Goal: Information Seeking & Learning: Learn about a topic

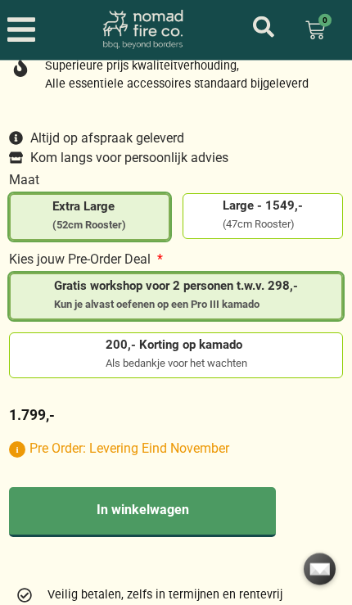
scroll to position [990, 0]
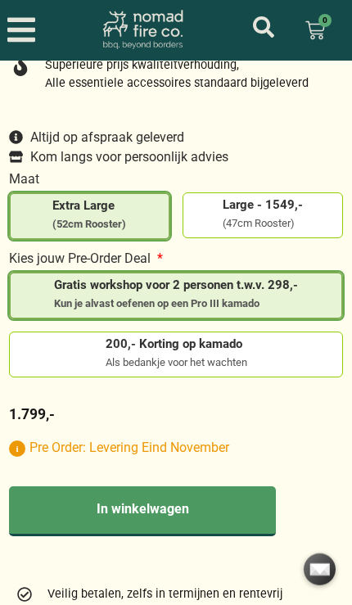
click at [98, 370] on label "200,- Korting op kamado Als bedankje voor het wachten" at bounding box center [176, 354] width 320 height 32
click at [0, 0] on input "200,- Korting op kamado Als bedankje voor het wachten" at bounding box center [0, 0] width 0 height 0
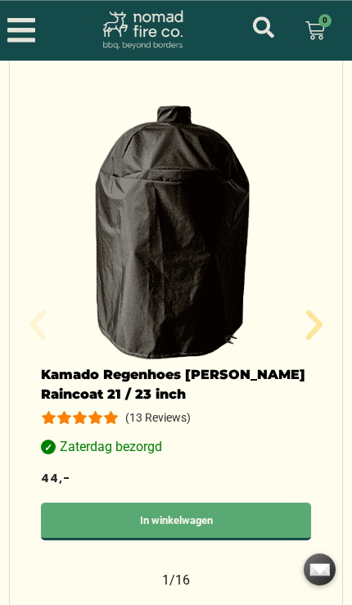
scroll to position [1834, 0]
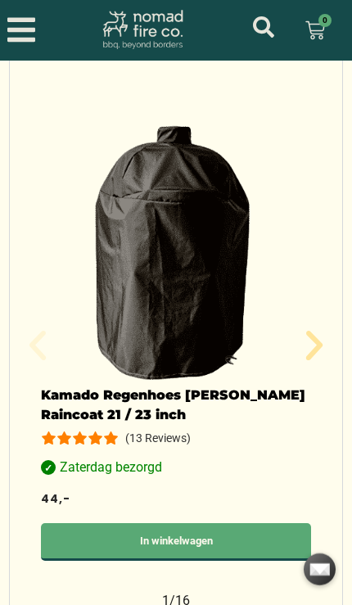
click at [316, 360] on icon "Volgende slide" at bounding box center [314, 345] width 16 height 29
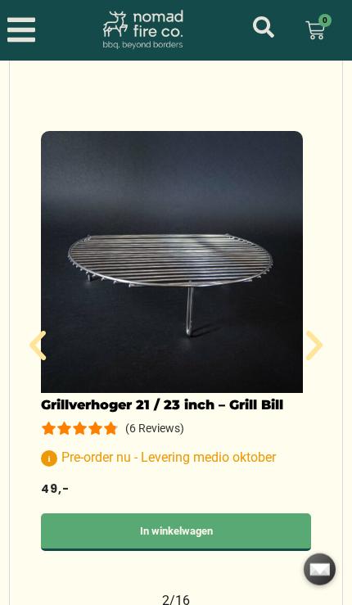
click at [324, 358] on icon "Volgende slide" at bounding box center [314, 345] width 39 height 39
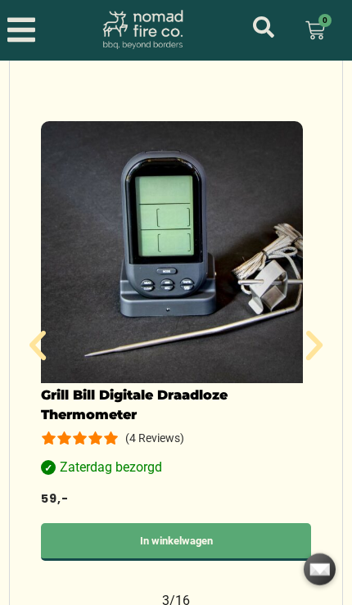
click at [320, 359] on icon "Volgende slide" at bounding box center [314, 345] width 39 height 39
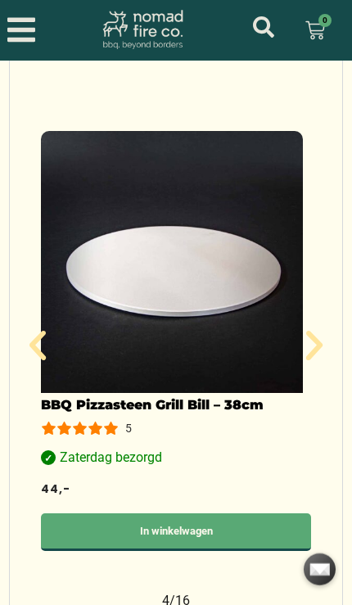
click at [34, 358] on icon "Vorige slide" at bounding box center [37, 345] width 39 height 39
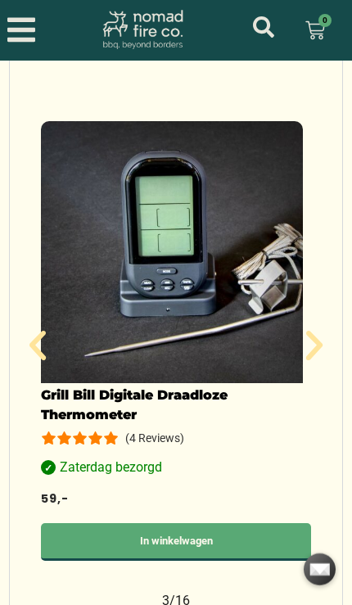
click at [209, 383] on img "3 / 16" at bounding box center [172, 252] width 262 height 262
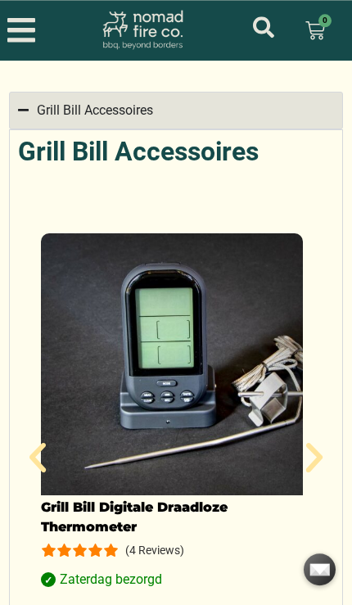
click at [320, 471] on icon "Volgende slide" at bounding box center [314, 457] width 39 height 39
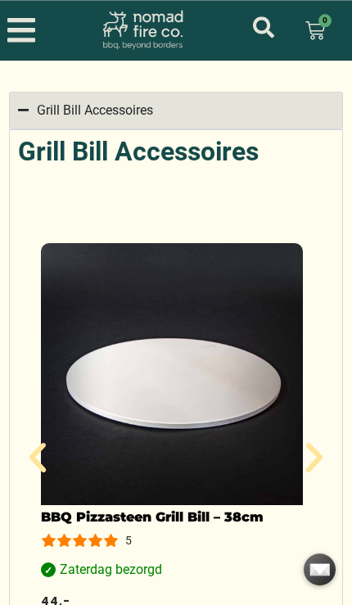
scroll to position [1722, 0]
click at [318, 472] on icon "Volgende slide" at bounding box center [314, 457] width 16 height 29
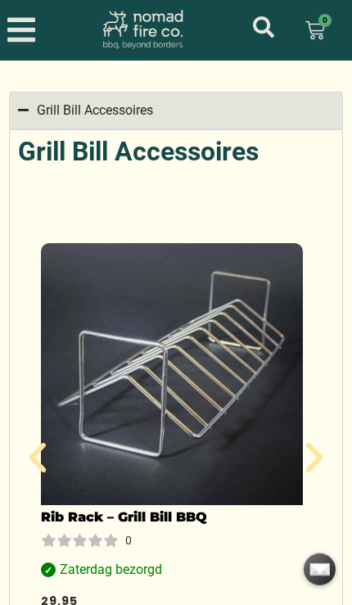
click at [195, 421] on img "5 / 16" at bounding box center [172, 374] width 262 height 262
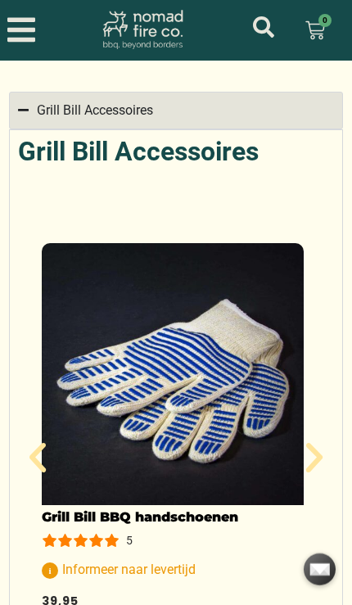
click at [153, 378] on img "6 / 16" at bounding box center [173, 374] width 262 height 262
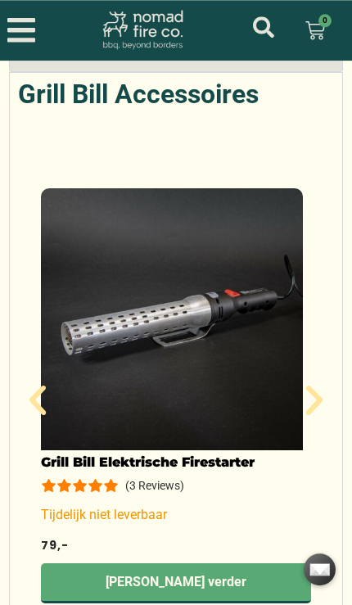
scroll to position [1780, 0]
click at [154, 394] on img "7 / 16" at bounding box center [172, 318] width 262 height 262
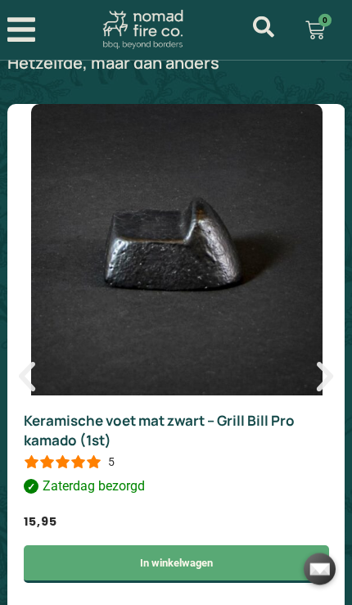
scroll to position [2535, 0]
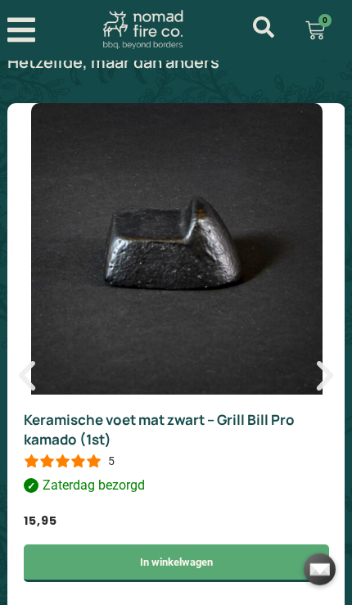
click at [34, 395] on icon "Vorige slide" at bounding box center [26, 375] width 39 height 39
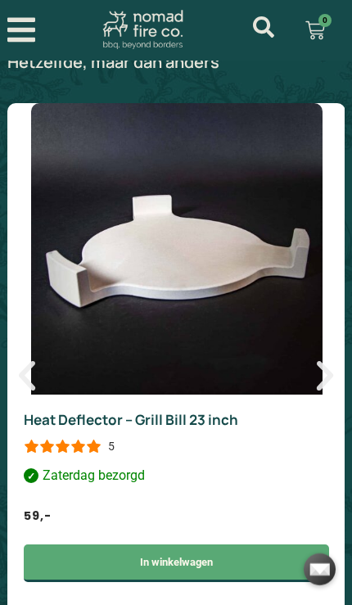
click at [34, 395] on icon "Vorige slide" at bounding box center [26, 375] width 39 height 39
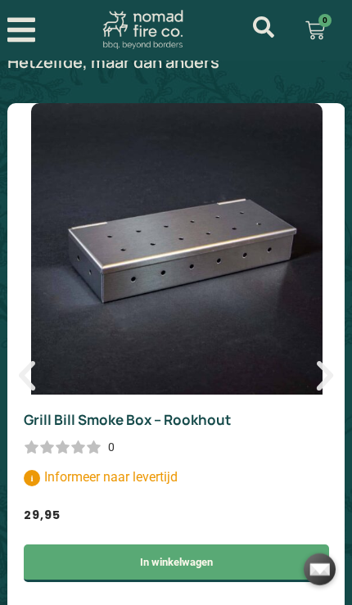
click at [28, 390] on icon "Vorige slide" at bounding box center [27, 375] width 16 height 29
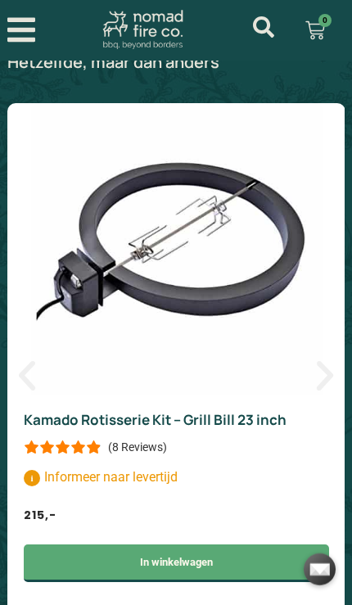
click at [25, 390] on icon "Vorige slide" at bounding box center [27, 375] width 16 height 29
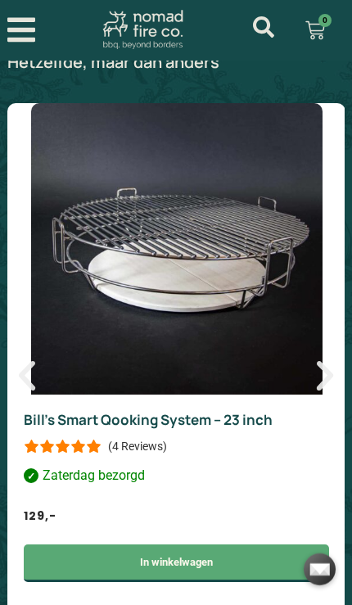
click at [41, 395] on icon "Vorige slide" at bounding box center [26, 375] width 39 height 39
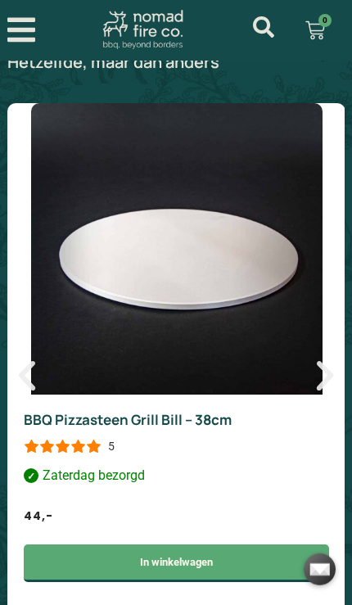
click at [36, 395] on icon "Vorige slide" at bounding box center [26, 375] width 39 height 39
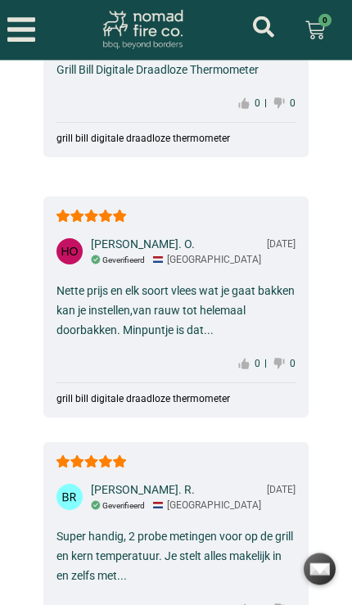
scroll to position [3773, 0]
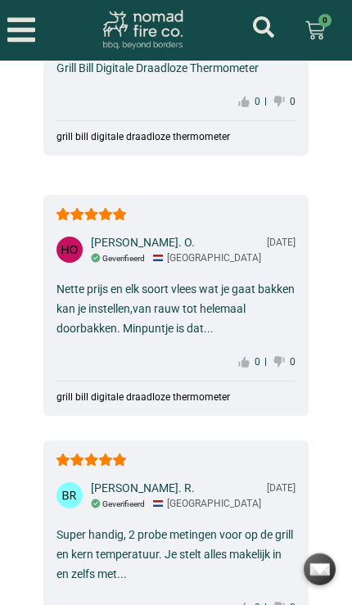
click at [204, 338] on div "Nette prijs en elk soort vlees wat je gaat bakken kan je instellen,van rauw tot…" at bounding box center [175, 308] width 239 height 59
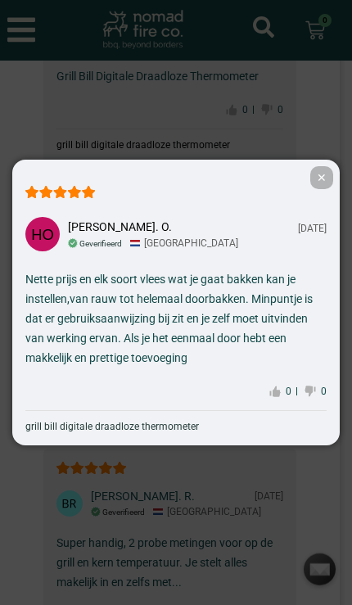
click at [316, 189] on span "✕" at bounding box center [321, 177] width 23 height 23
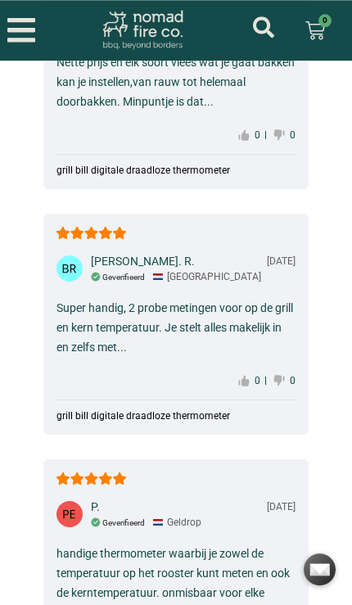
click at [169, 357] on div "Super handig, 2 probe metingen voor op de grill en kern temperatuur. Je stelt a…" at bounding box center [175, 327] width 239 height 59
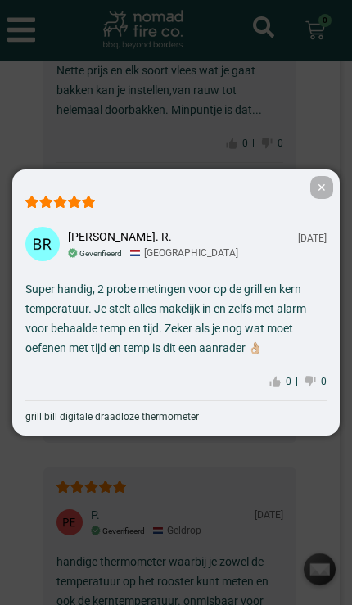
click at [159, 532] on div "✕ Boudwijn. R. 11-23-2020 Geverifieerd Eindhoven Super handig, 2 probe metingen…" at bounding box center [176, 302] width 352 height 605
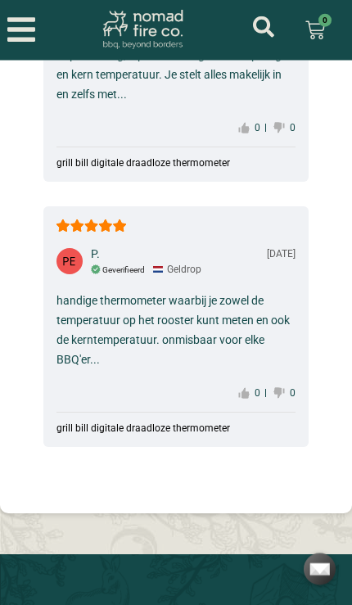
scroll to position [4254, 0]
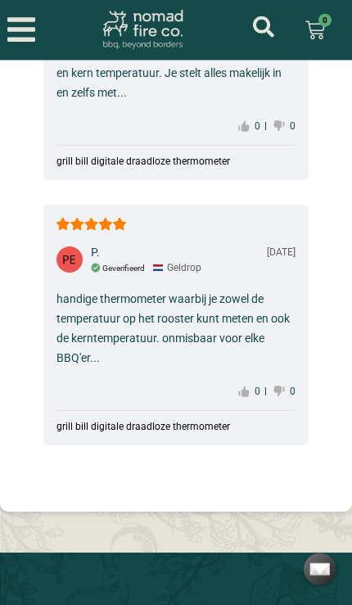
click at [200, 368] on div "handige thermometer waarbij je zowel de temperatuur op het rooster kunt meten e…" at bounding box center [175, 328] width 239 height 79
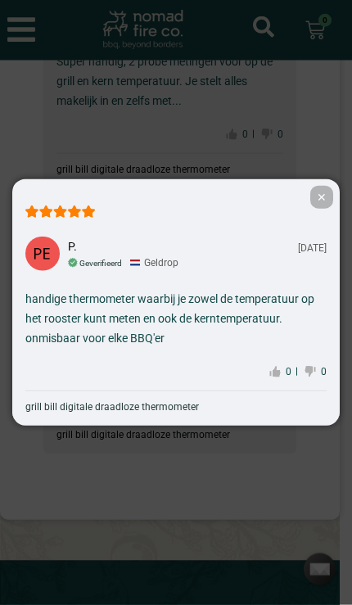
scroll to position [4255, 0]
click at [151, 506] on div "✕ P. 10-22-2020 Geverifieerd Geldrop handige thermometer waarbij je zowel de te…" at bounding box center [176, 302] width 352 height 605
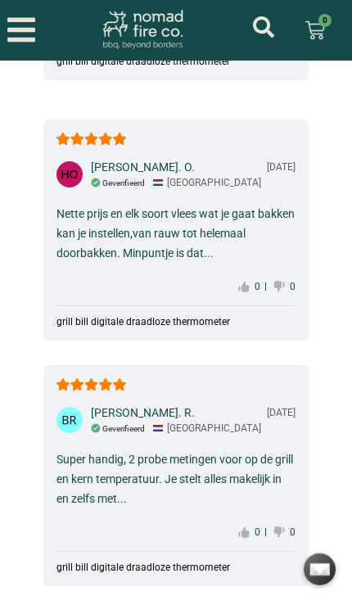
scroll to position [3836, 0]
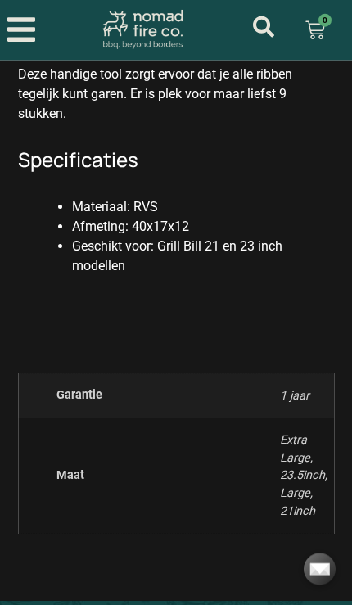
scroll to position [1703, 0]
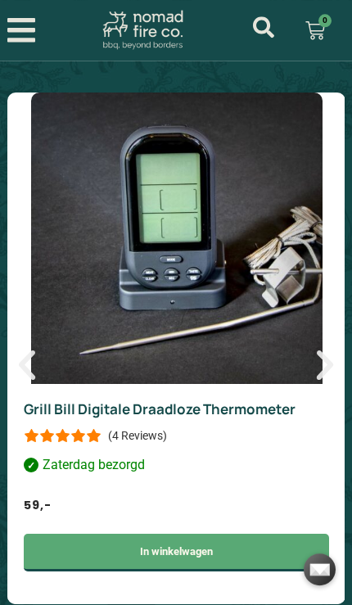
click at [31, 385] on icon "Vorige slide" at bounding box center [26, 364] width 39 height 39
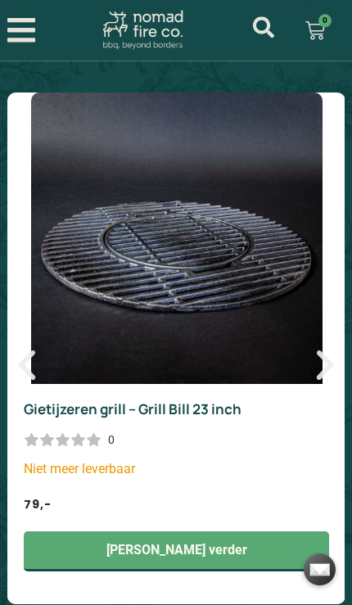
scroll to position [2348, 0]
click at [34, 380] on icon "Vorige slide" at bounding box center [27, 364] width 16 height 29
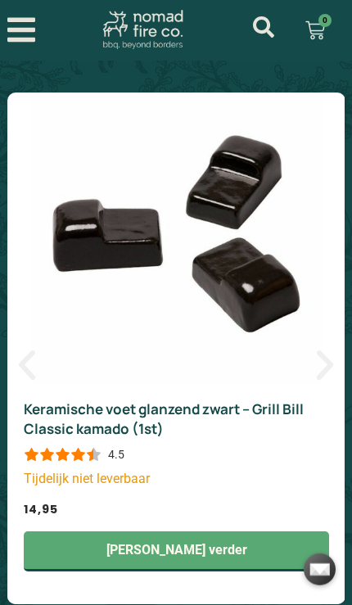
click at [31, 378] on icon "Vorige slide" at bounding box center [27, 364] width 16 height 29
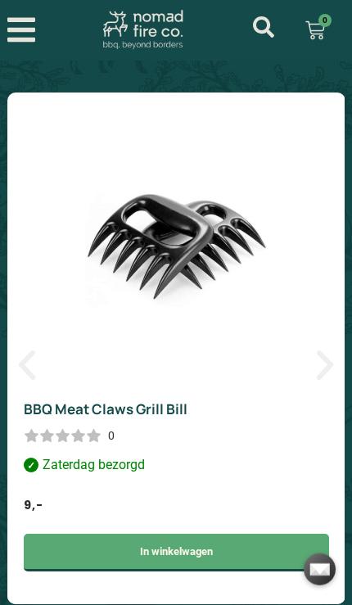
click at [41, 385] on icon "Vorige slide" at bounding box center [26, 364] width 39 height 39
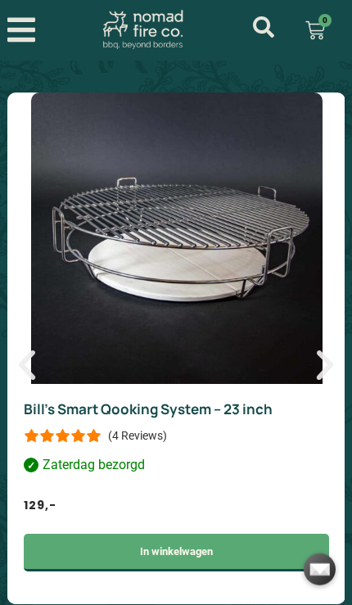
click at [31, 380] on icon "Vorige slide" at bounding box center [27, 364] width 16 height 29
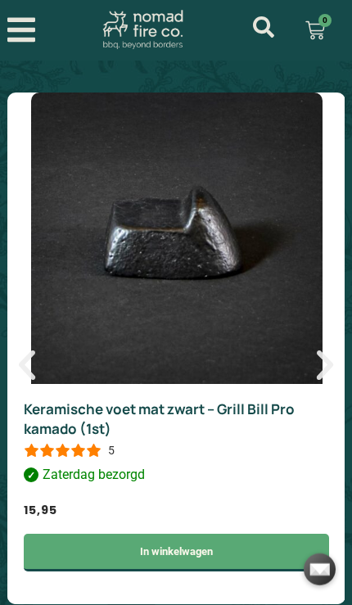
click at [33, 377] on icon "Vorige slide" at bounding box center [27, 364] width 16 height 29
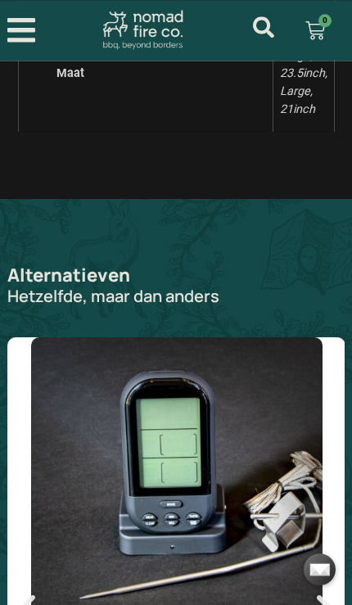
scroll to position [2103, 0]
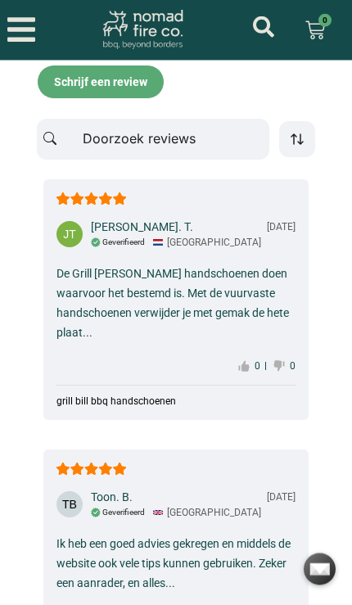
scroll to position [3588, 0]
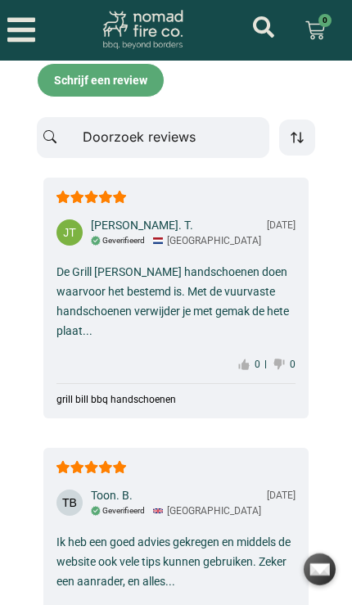
click at [109, 341] on div "De Grill Bill handschoenen doen waarvoor het bestemd is. Met de vuurvaste hands…" at bounding box center [175, 301] width 239 height 79
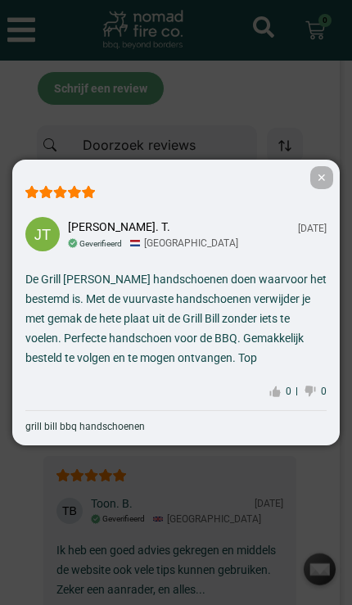
click at [103, 509] on div "✕ Jerry. T. 02-02-2024 Geverifieerd Amsterdam De Grill Bill handschoenen doen w…" at bounding box center [176, 302] width 352 height 605
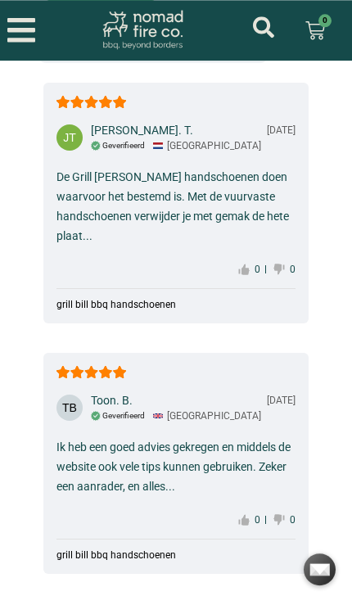
click at [121, 494] on div "Ik heb een goed advies gekregen en middels de website ook vele tips kunnen gebr…" at bounding box center [175, 466] width 239 height 59
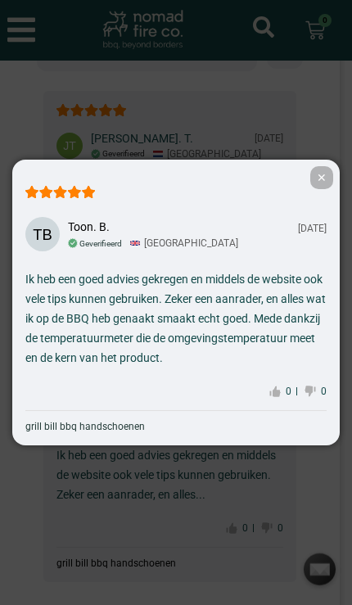
click at [98, 522] on div "✕ Toon. B. 10-15-2022 Geverifieerd Manchester Ik heb een goed advies gekregen e…" at bounding box center [176, 302] width 352 height 605
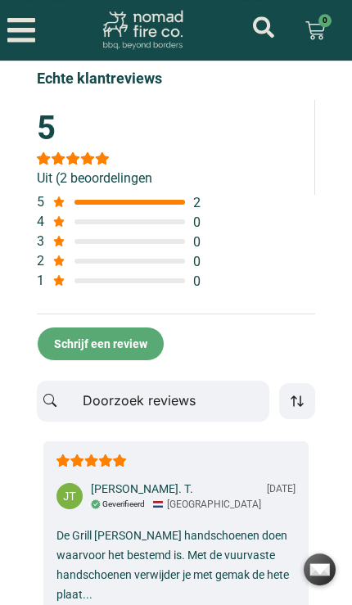
scroll to position [3323, 0]
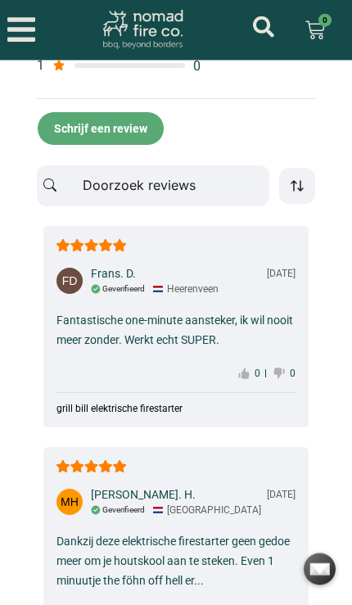
scroll to position [3340, 0]
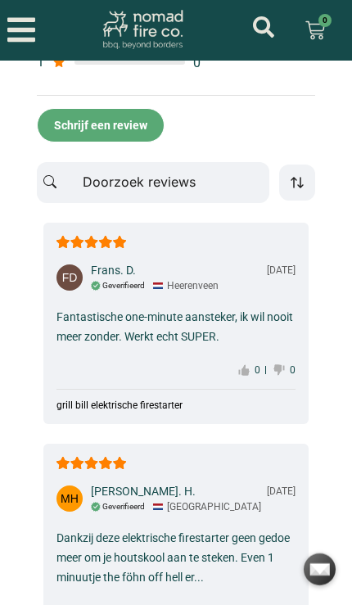
click at [127, 346] on div "Fantastische one-minute aansteker, ik wil nooit meer zonder. Werkt echt SUPER." at bounding box center [175, 326] width 239 height 39
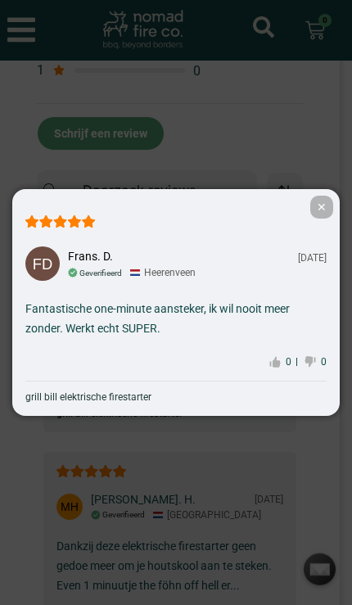
click at [114, 483] on div "✕ Frans. D. 06-29-2021 Geverifieerd Heerenveen Fantastische one-minute aansteke…" at bounding box center [176, 302] width 352 height 605
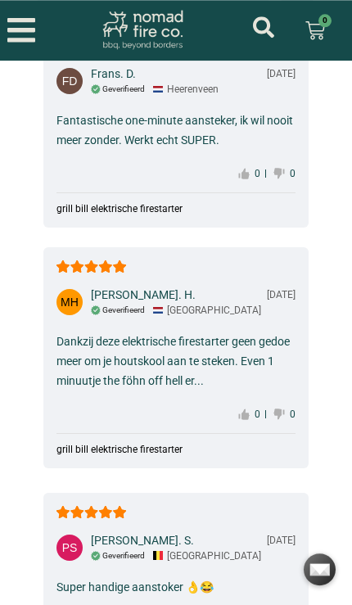
click at [116, 390] on div "Dankzij deze elektrische firestarter geen gedoe meer om je houtskool aan te ste…" at bounding box center [175, 361] width 239 height 59
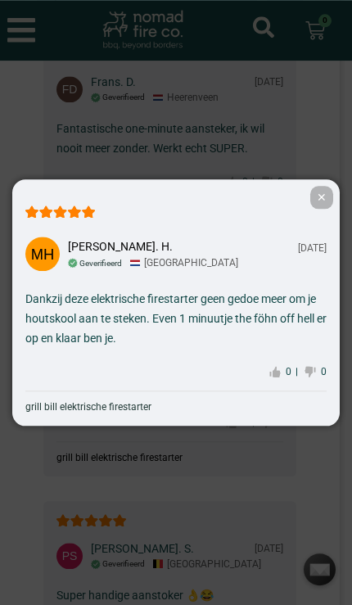
scroll to position [3536, 0]
click at [120, 481] on div "✕ Martin. H. 03-25-2021 Geverifieerd Oosterhout Dankzij deze elektrische firest…" at bounding box center [176, 302] width 352 height 605
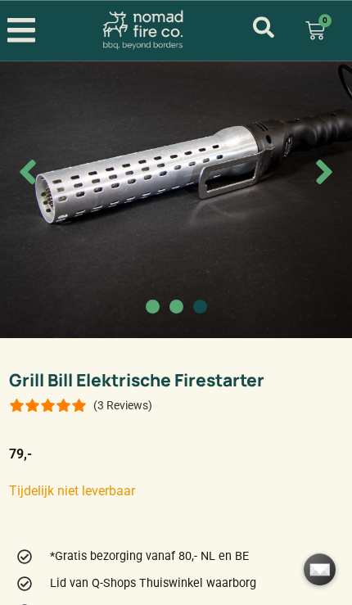
scroll to position [0, 0]
